Goal: Navigation & Orientation: Find specific page/section

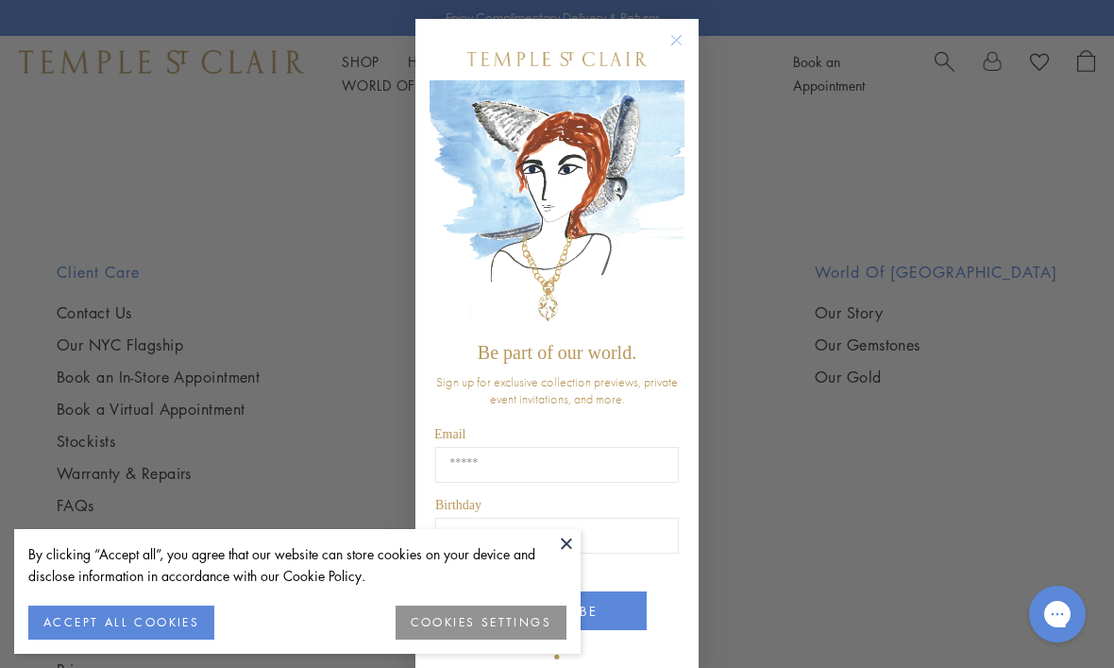
scroll to position [1562, 0]
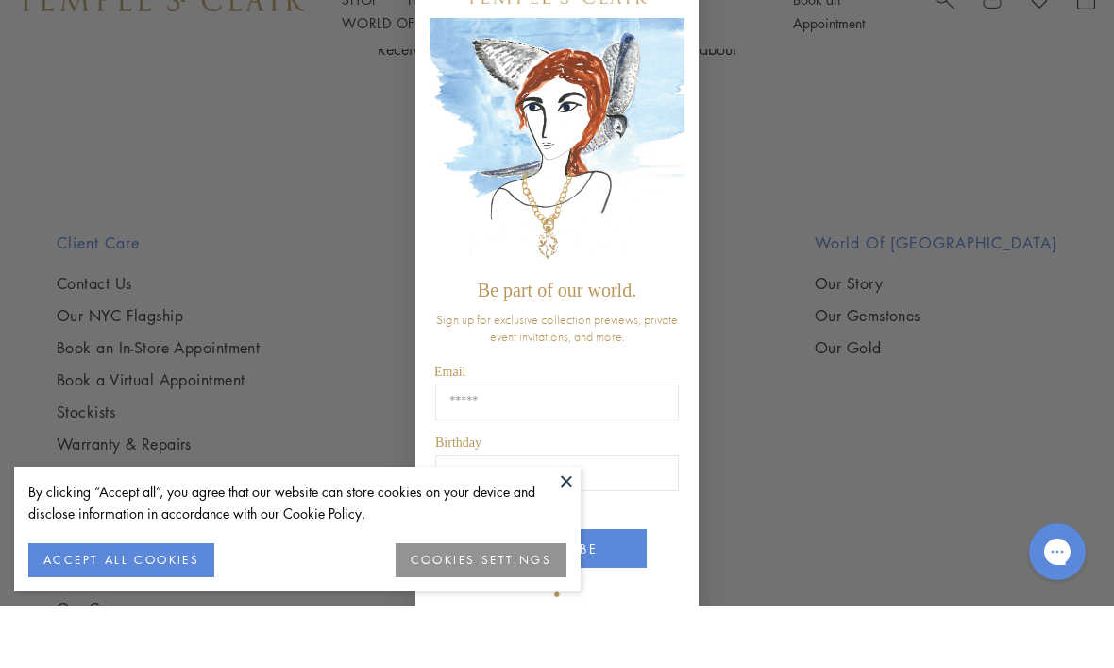
click at [577, 553] on button at bounding box center [567, 543] width 28 height 28
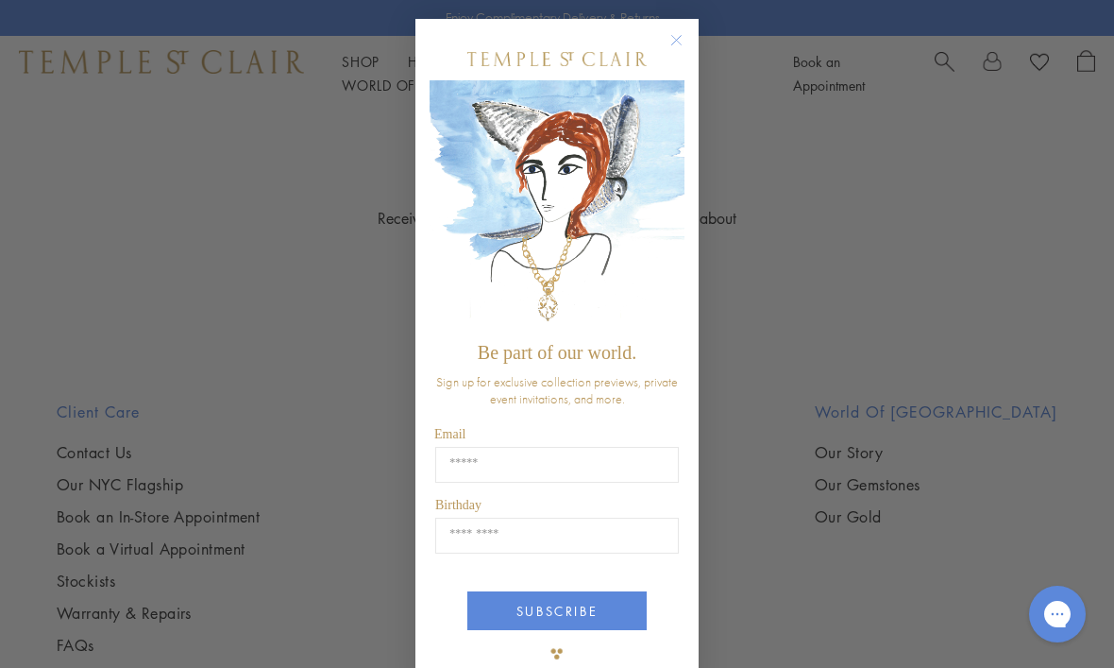
scroll to position [1459, 0]
click at [683, 52] on circle "Close dialog" at bounding box center [677, 40] width 23 height 23
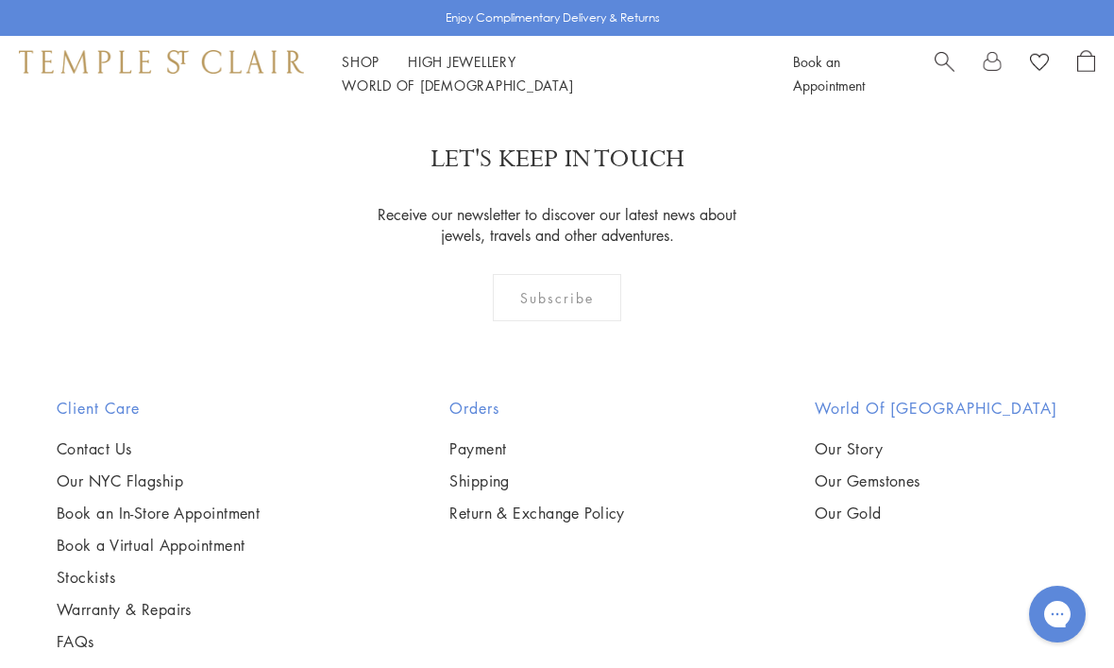
click at [771, 346] on div "LET'S KEEP IN TOUCH Receive our newsletter to discover our latest news about je…" at bounding box center [557, 245] width 1114 height 303
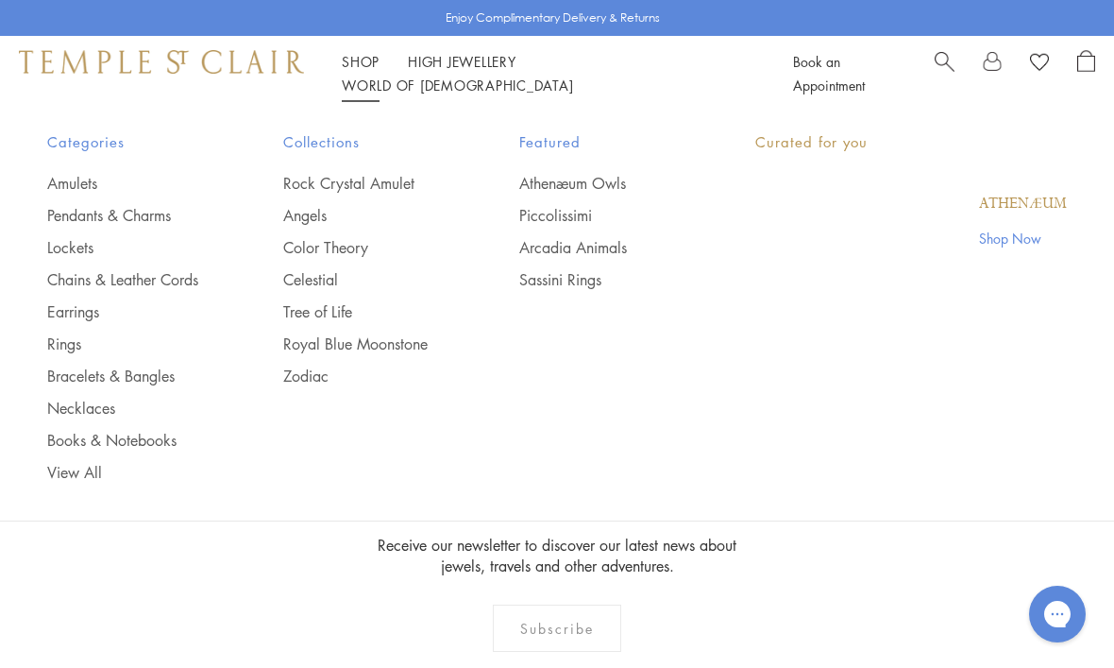
click at [368, 71] on link "Shop Shop" at bounding box center [361, 61] width 38 height 19
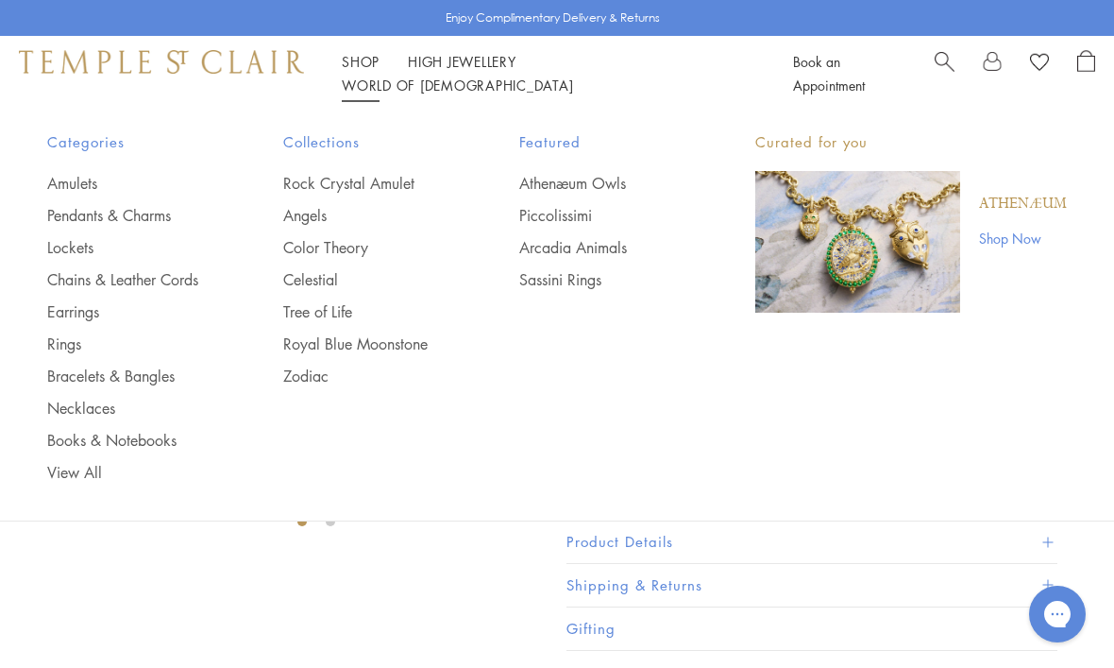
scroll to position [48, 0]
click at [114, 401] on link "Necklaces" at bounding box center [127, 408] width 161 height 21
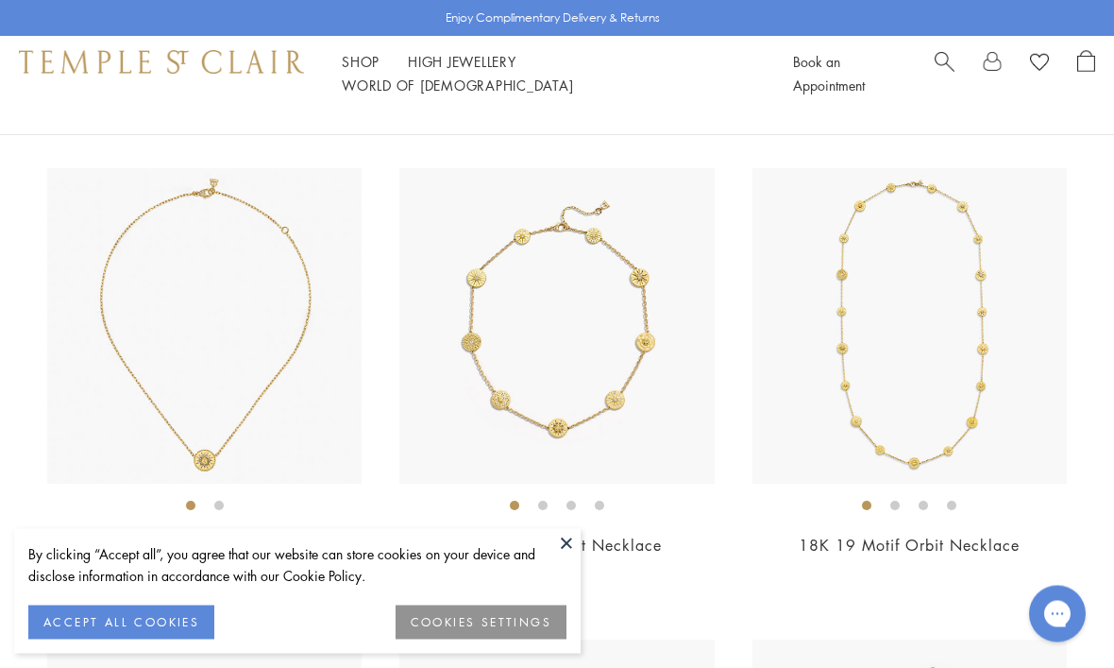
scroll to position [2775, 0]
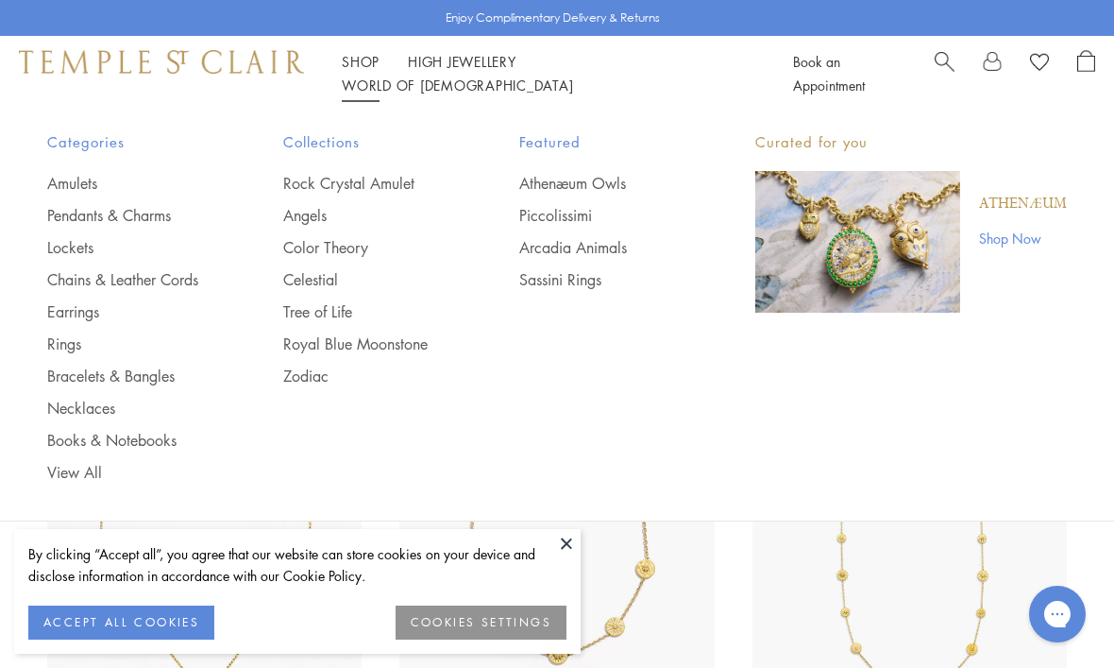
click at [196, 284] on link "Chains & Leather Cords" at bounding box center [127, 279] width 161 height 21
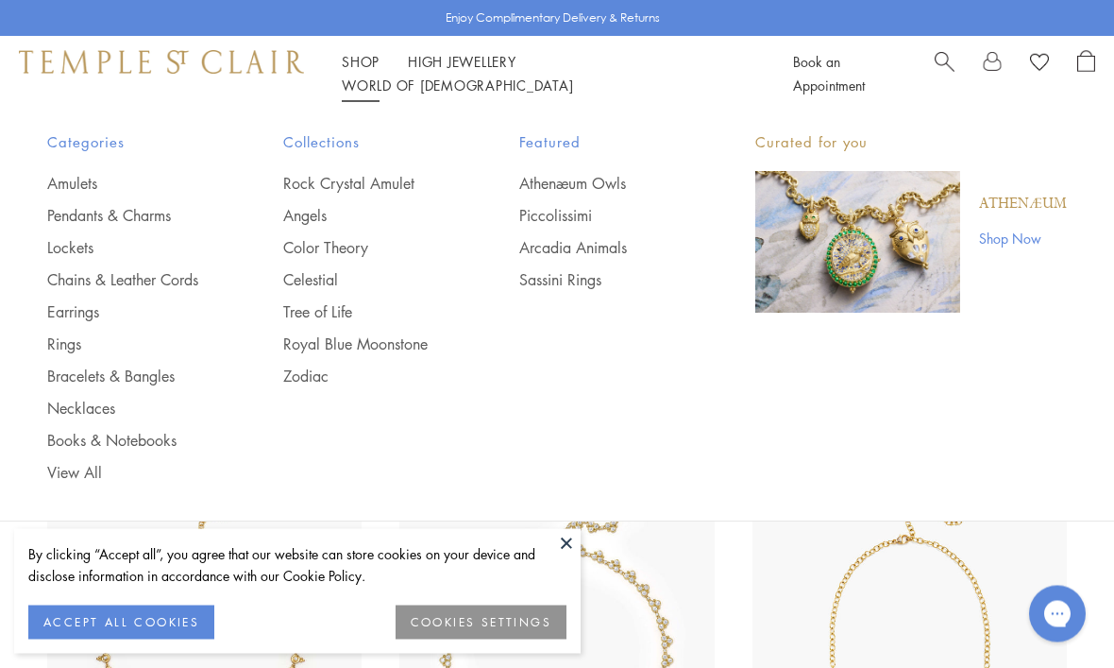
scroll to position [1744, 0]
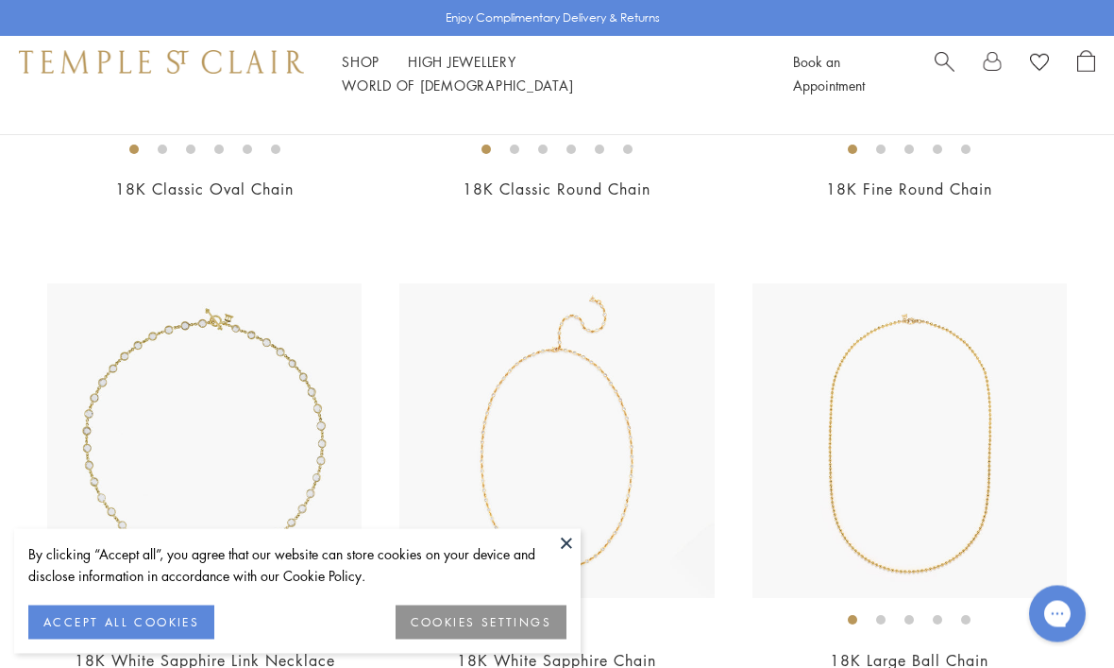
scroll to position [1434, 0]
